Goal: Information Seeking & Learning: Stay updated

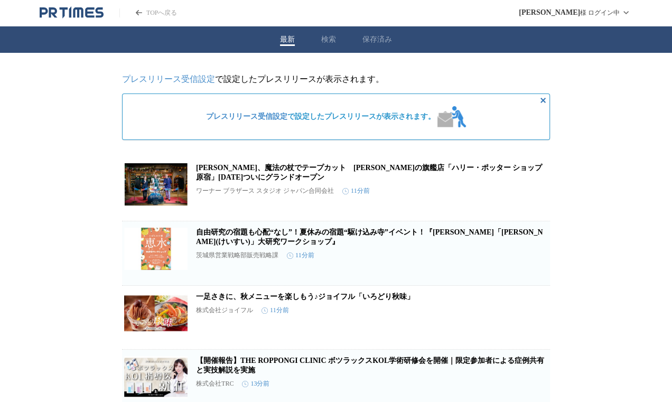
click at [276, 173] on link "[PERSON_NAME]、魔法の杖でテープカット　[PERSON_NAME]の旗艦店「ハリー・ポッター ショップ 原宿」[DATE]ついにグランドオープン" at bounding box center [369, 172] width 346 height 17
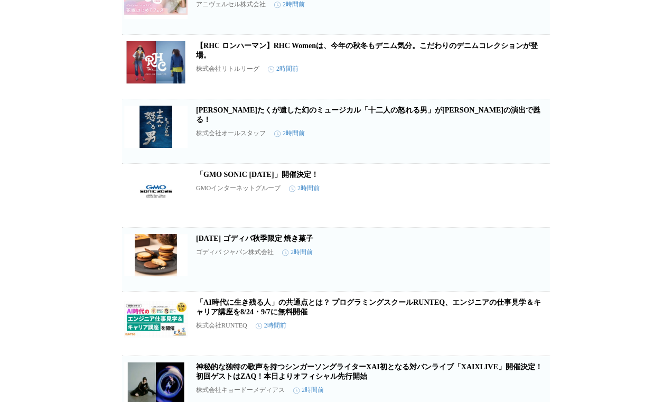
scroll to position [4751, 0]
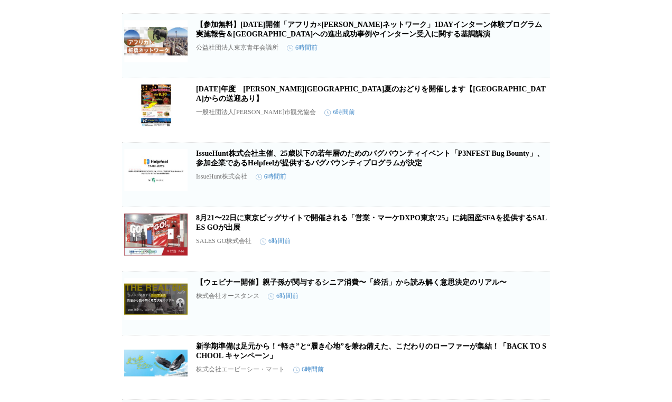
scroll to position [12143, 0]
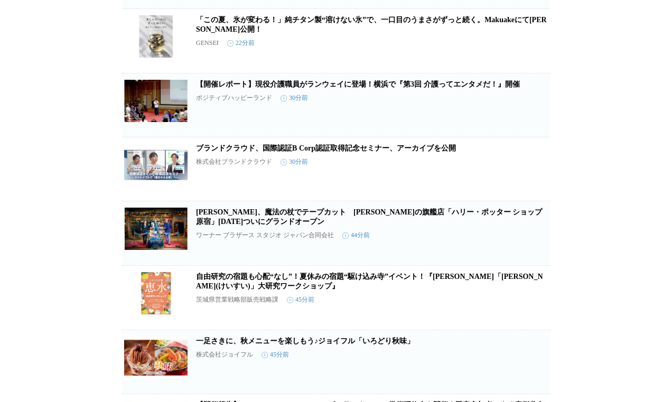
click at [575, 297] on div "プレスリリース受信設定 で設定したプレスリリースが表示されます。 プレスリリース受信設定 で設定したプレスリリースが表示されます。 【夏休みを満喫】お子さまと…" at bounding box center [336, 103] width 672 height 2715
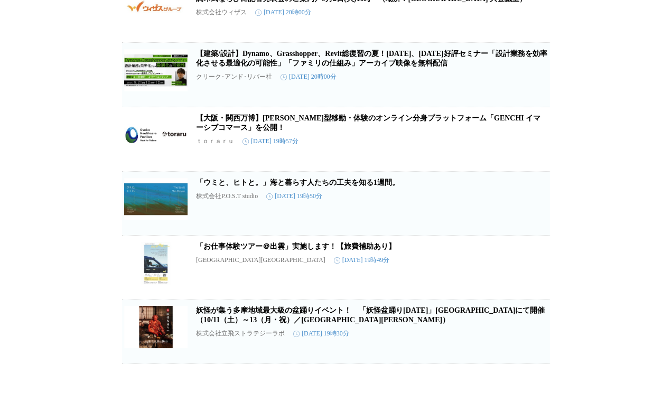
scroll to position [37230, 0]
